Goal: Task Accomplishment & Management: Manage account settings

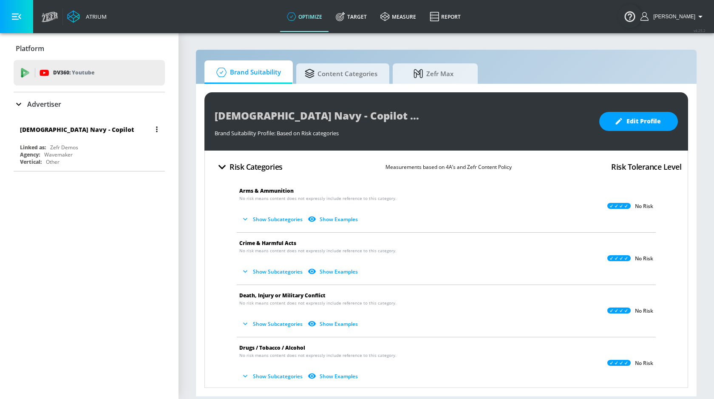
click at [67, 144] on div "Zefr Demos" at bounding box center [64, 147] width 28 height 7
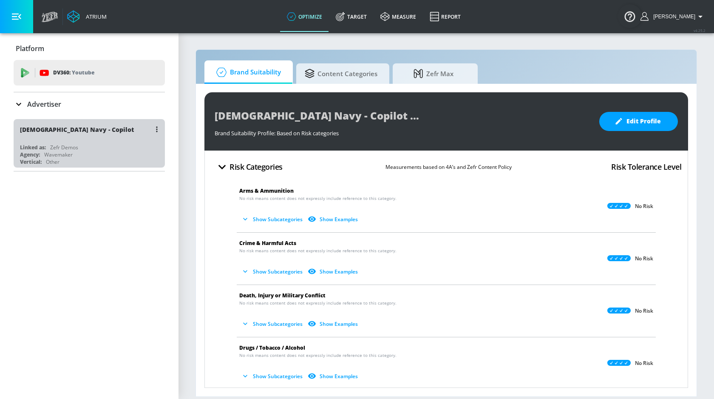
click at [75, 128] on div "US Navy - Copilot" at bounding box center [91, 129] width 143 height 20
drag, startPoint x: 73, startPoint y: 129, endPoint x: 39, endPoint y: 132, distance: 34.6
click at [39, 132] on div "US Navy - Copilot" at bounding box center [91, 129] width 143 height 20
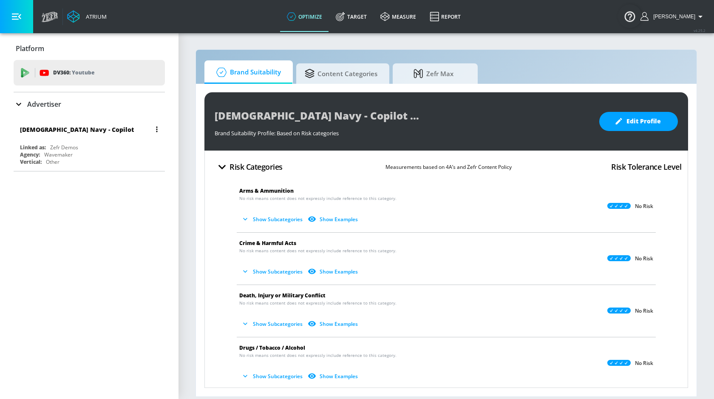
click at [156, 128] on icon "button" at bounding box center [157, 129] width 2 height 6
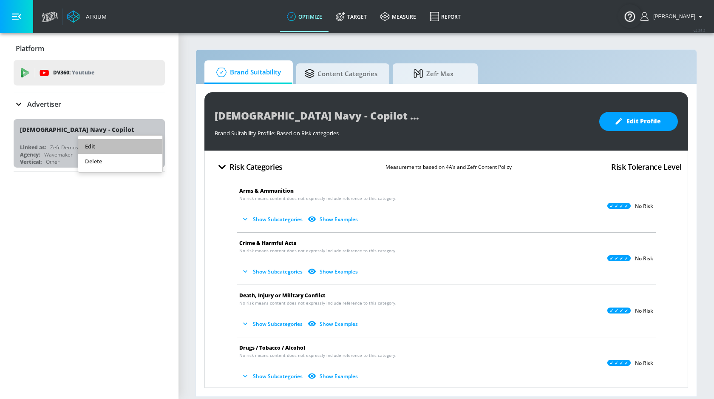
click at [140, 142] on li "Edit" at bounding box center [120, 146] width 84 height 15
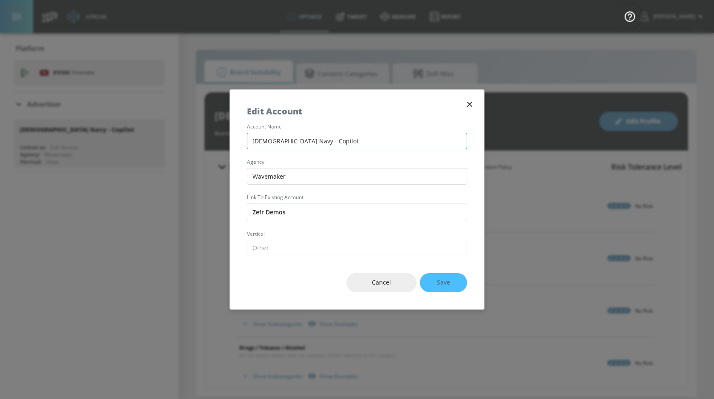
click at [274, 144] on input "US Navy - Copilot" at bounding box center [357, 141] width 220 height 17
click at [372, 275] on button "Cancel" at bounding box center [381, 282] width 70 height 19
